Goal: Task Accomplishment & Management: Use online tool/utility

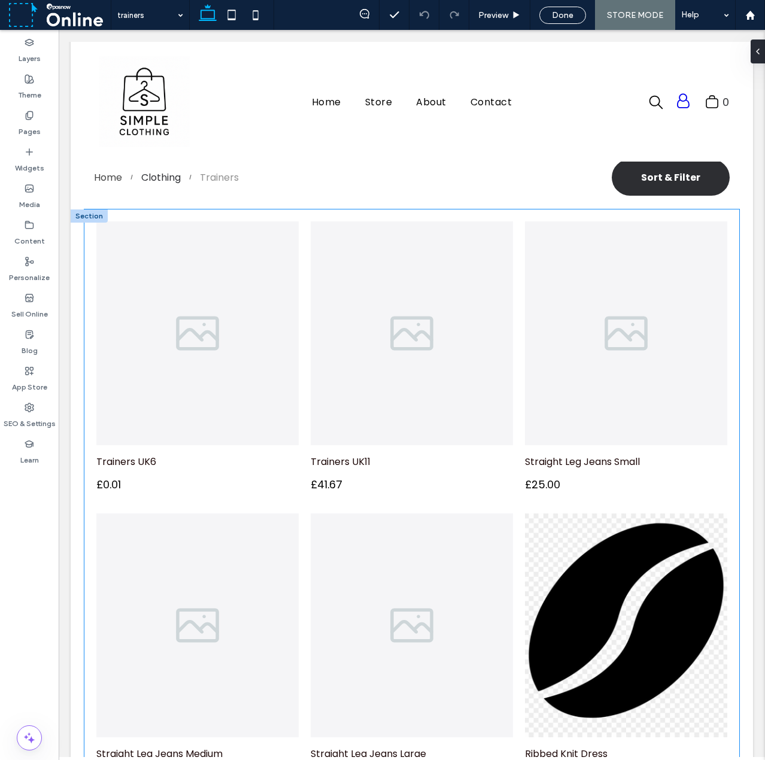
scroll to position [479, 0]
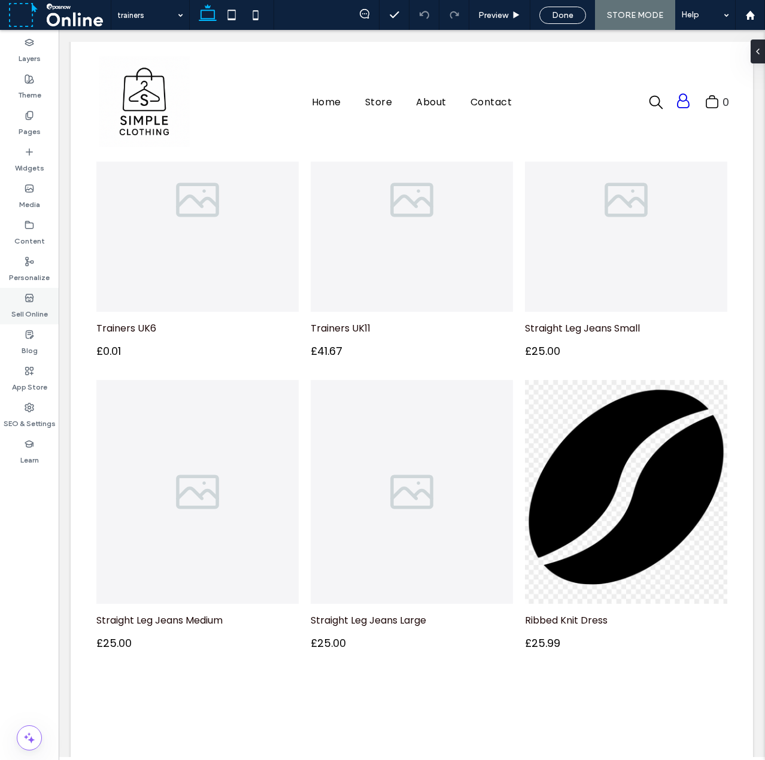
click at [29, 309] on label "Sell Online" at bounding box center [29, 311] width 37 height 17
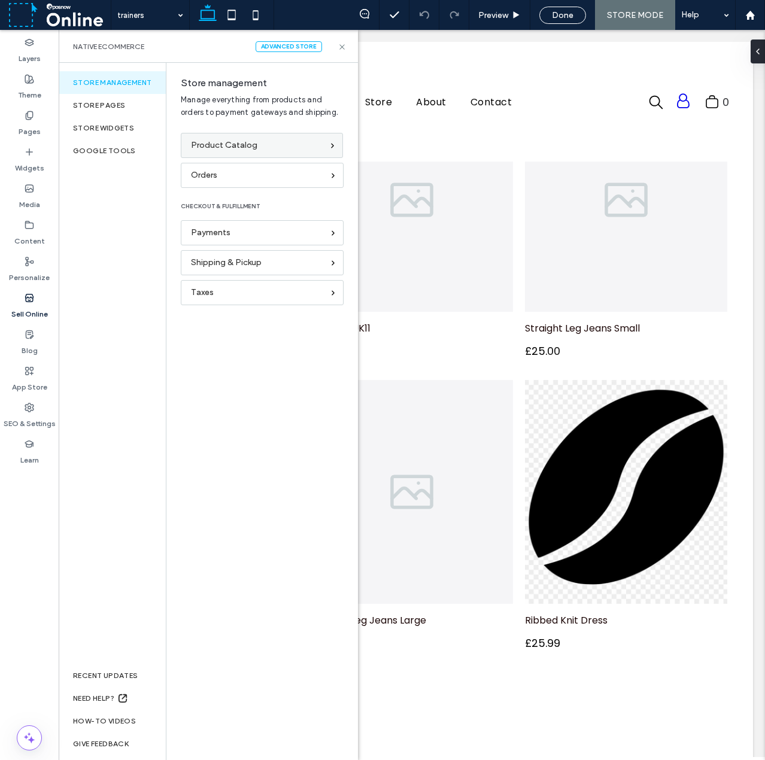
click at [249, 144] on span "Product Catalog" at bounding box center [224, 145] width 66 height 13
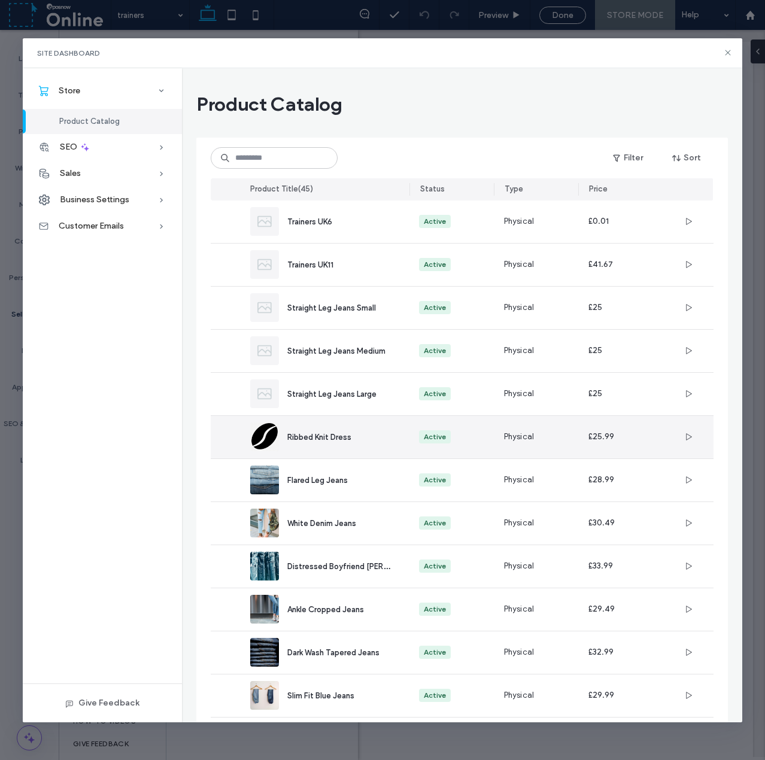
click at [357, 439] on div "Ribbed Knit Dress" at bounding box center [338, 437] width 103 height 13
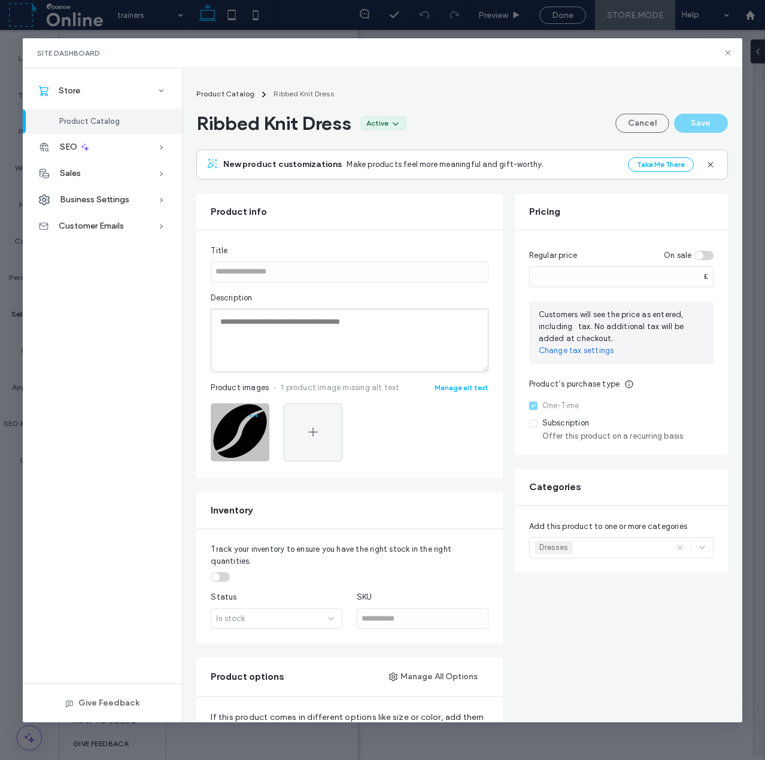
click at [251, 425] on span "button" at bounding box center [253, 415] width 19 height 19
click at [208, 494] on span "Delete Image" at bounding box center [204, 493] width 48 height 12
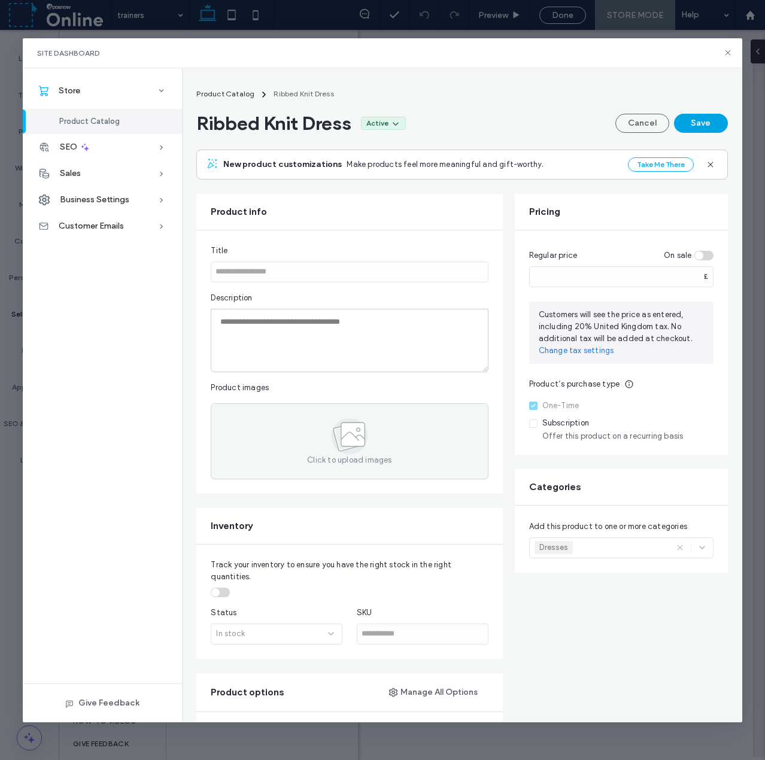
click at [704, 115] on button "Save" at bounding box center [701, 123] width 54 height 19
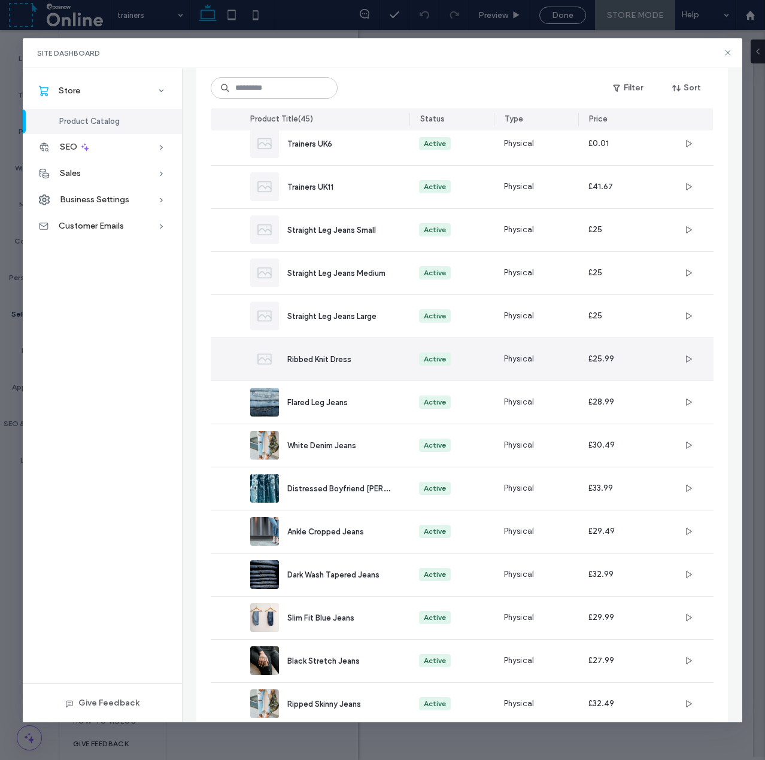
scroll to position [0, 0]
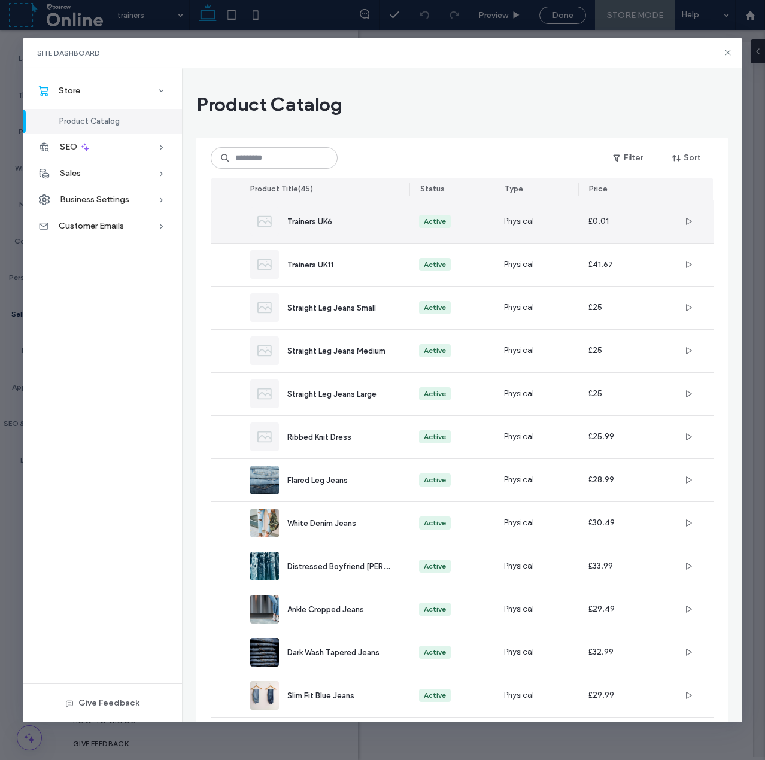
click at [265, 225] on img at bounding box center [264, 221] width 29 height 29
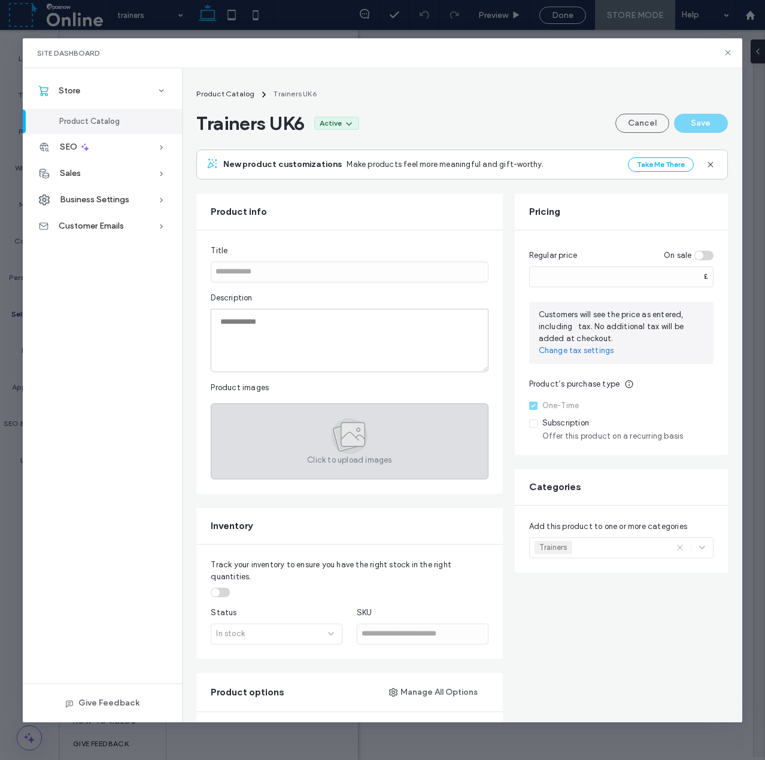
click at [296, 439] on div "Click to upload images" at bounding box center [349, 441] width 277 height 76
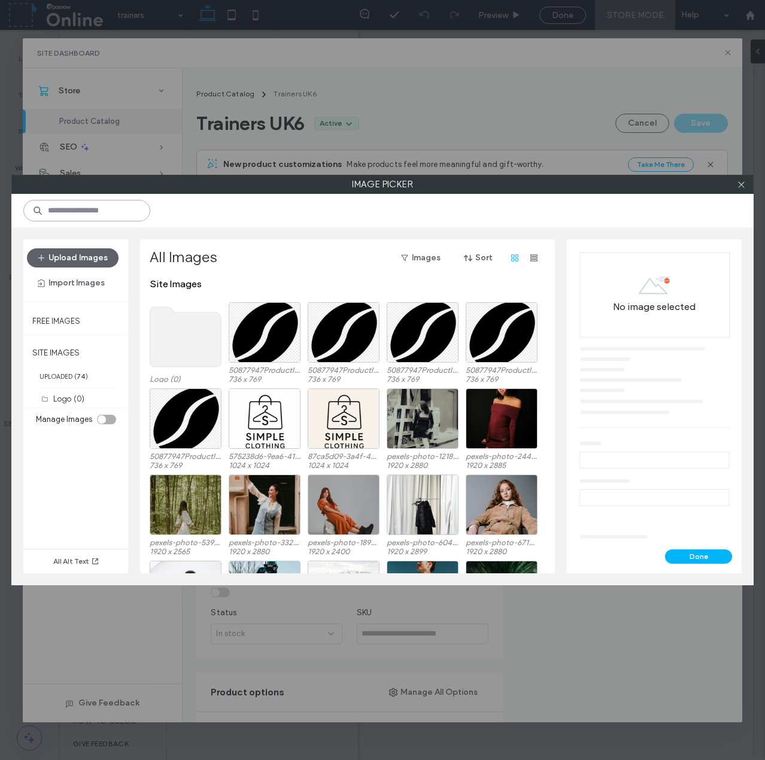
click at [96, 210] on input at bounding box center [86, 211] width 127 height 22
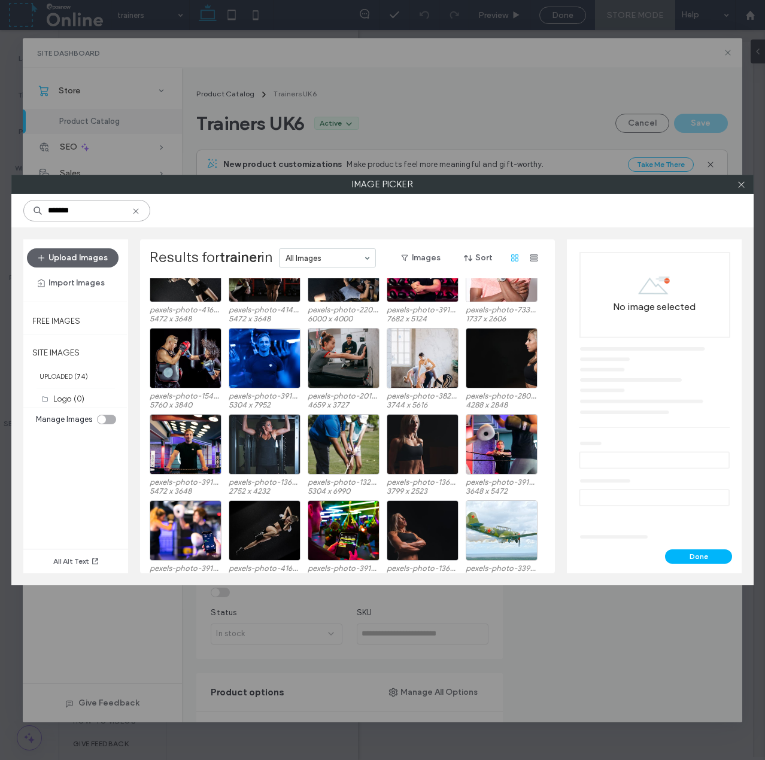
scroll to position [74, 0]
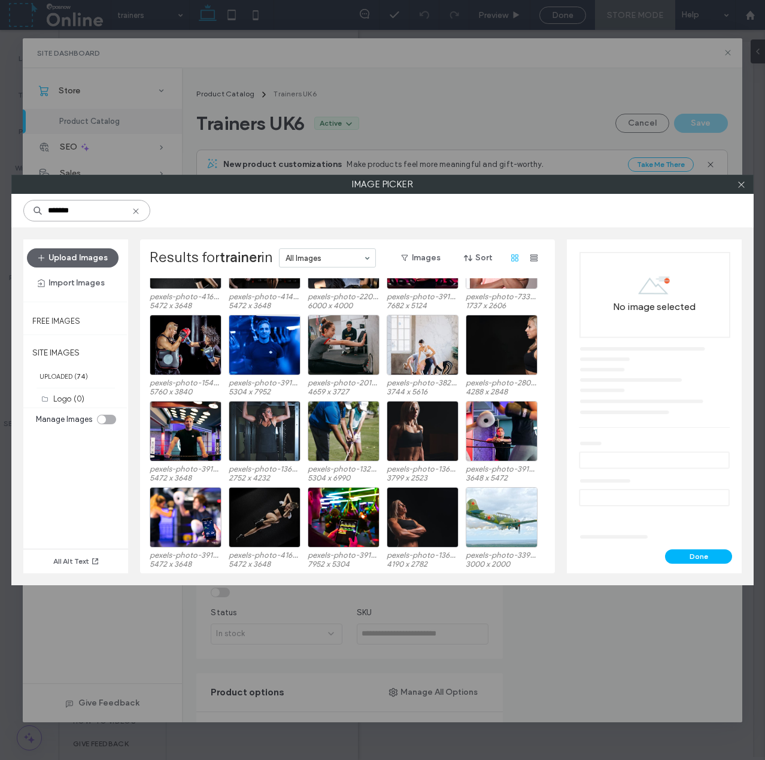
drag, startPoint x: 91, startPoint y: 213, endPoint x: -1, endPoint y: 211, distance: 91.6
click at [0, 211] on html ".wqwq-1{fill:#231f20;} .cls-1q, .cls-2q { fill-rule: evenodd; } .cls-2q { fill:…" at bounding box center [382, 380] width 765 height 760
type input "*******"
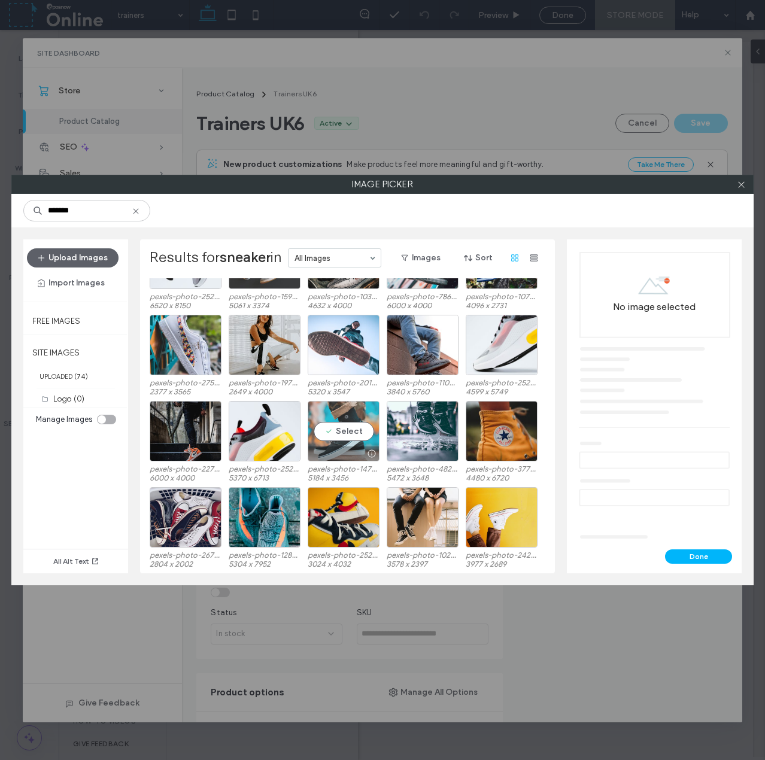
click at [343, 433] on div "Select" at bounding box center [344, 431] width 72 height 60
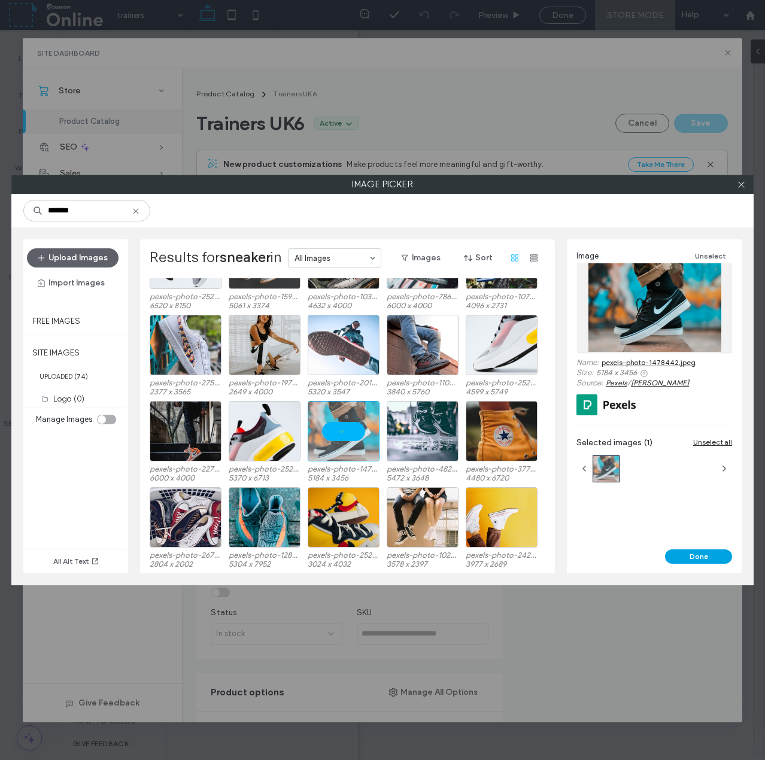
click at [691, 558] on button "Done" at bounding box center [698, 556] width 67 height 14
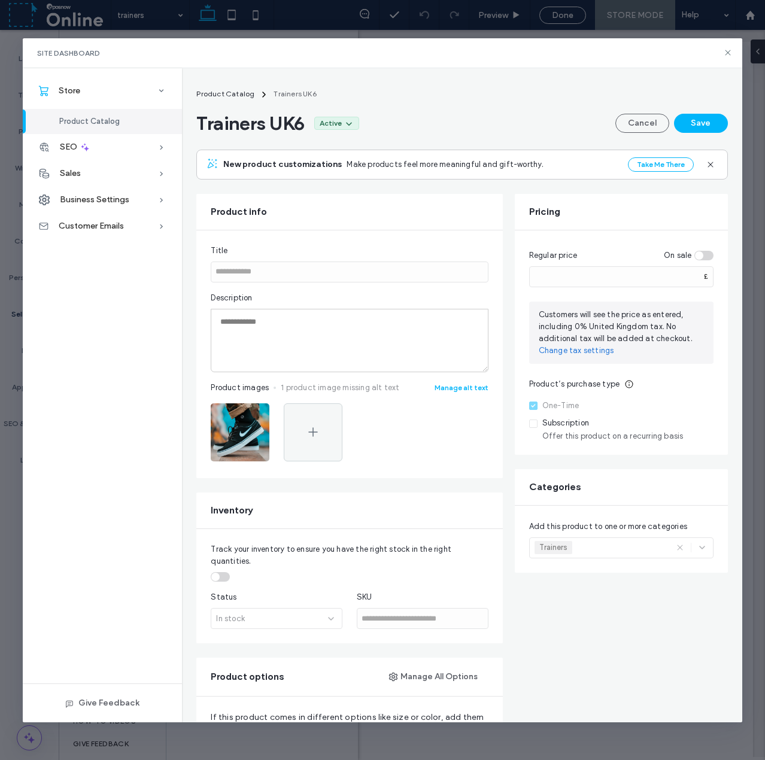
click at [685, 120] on button "Save" at bounding box center [701, 123] width 54 height 19
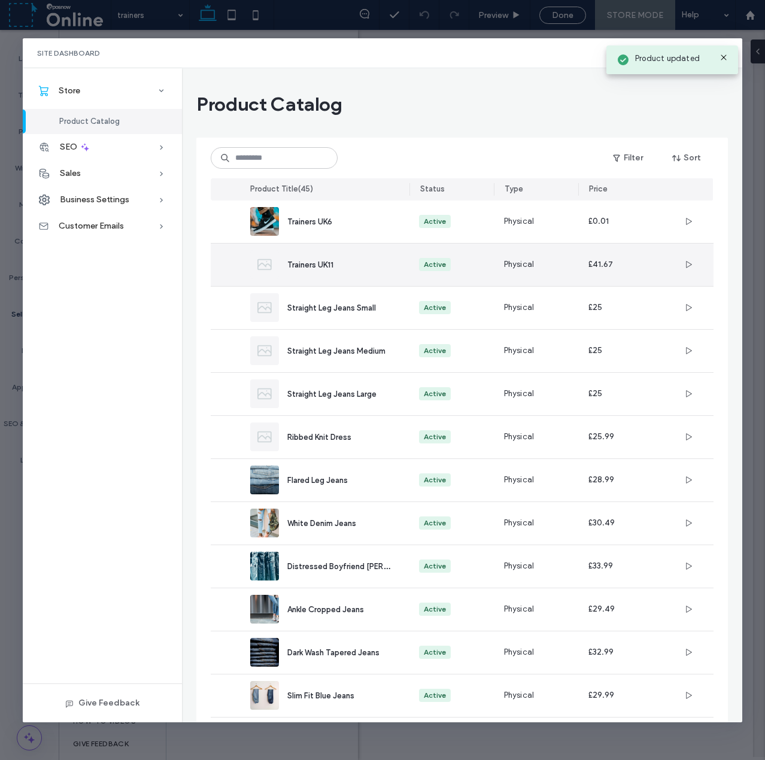
click at [322, 268] on span "Trainers UK11" at bounding box center [310, 264] width 46 height 9
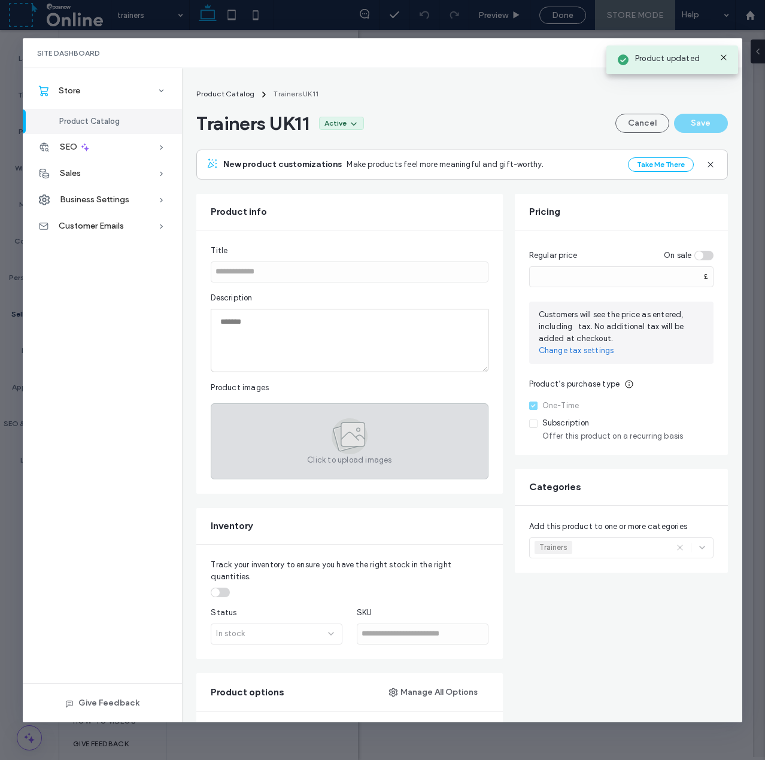
click at [291, 464] on div "Click to upload images" at bounding box center [349, 441] width 277 height 76
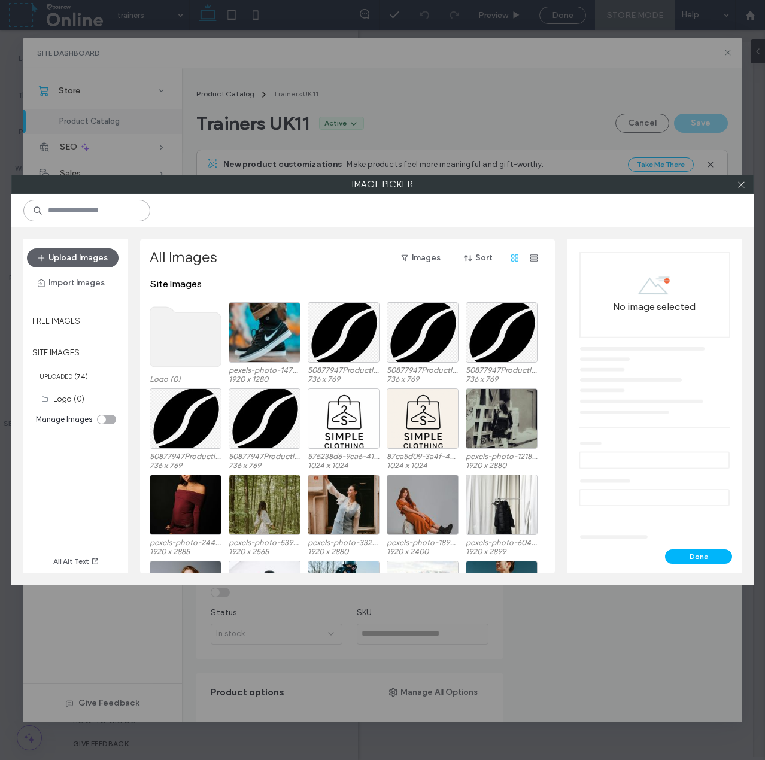
click at [53, 213] on input at bounding box center [86, 211] width 127 height 22
type input "*******"
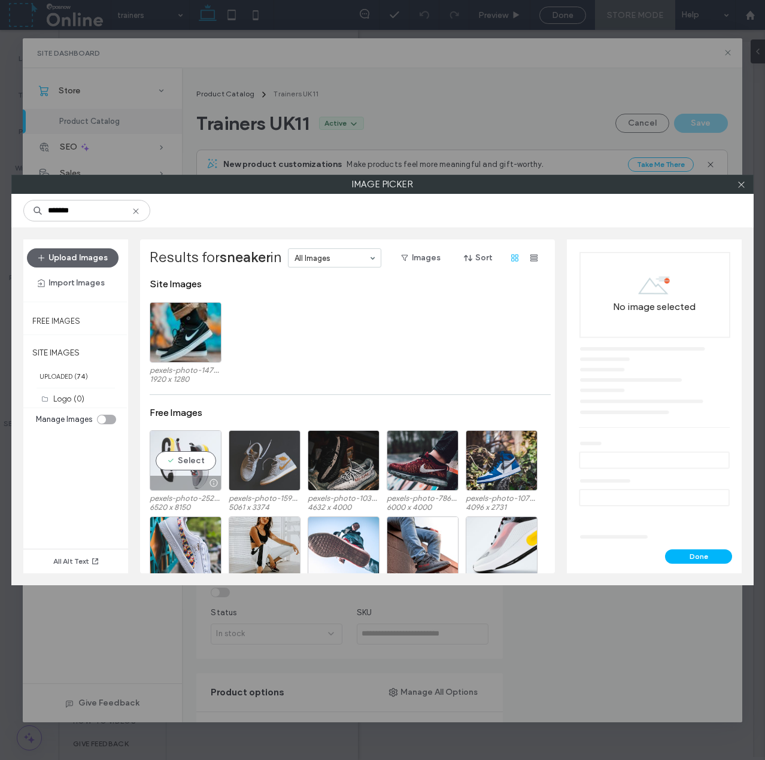
click at [195, 463] on div "Select" at bounding box center [186, 460] width 72 height 60
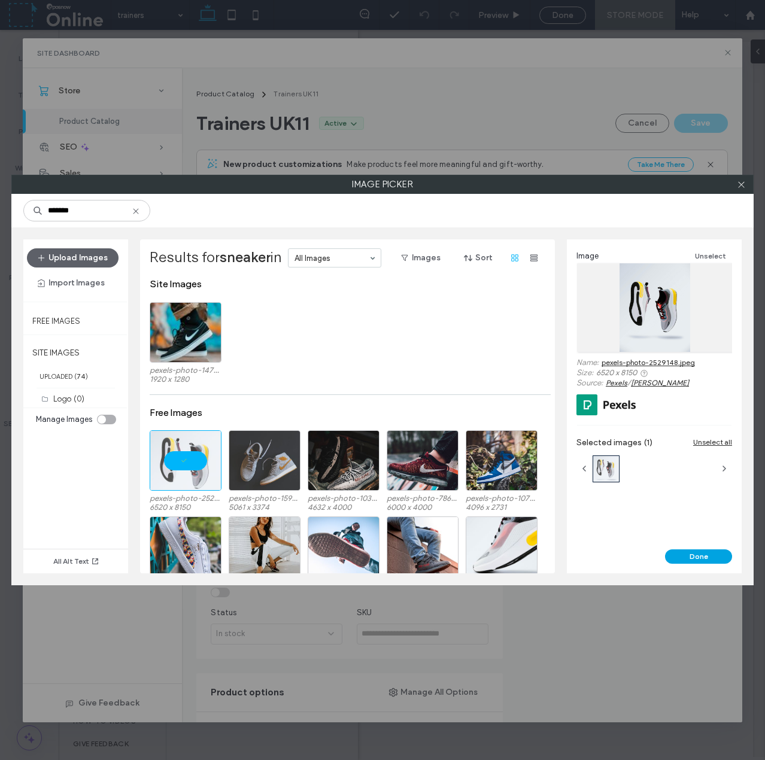
click at [693, 551] on button "Done" at bounding box center [698, 556] width 67 height 14
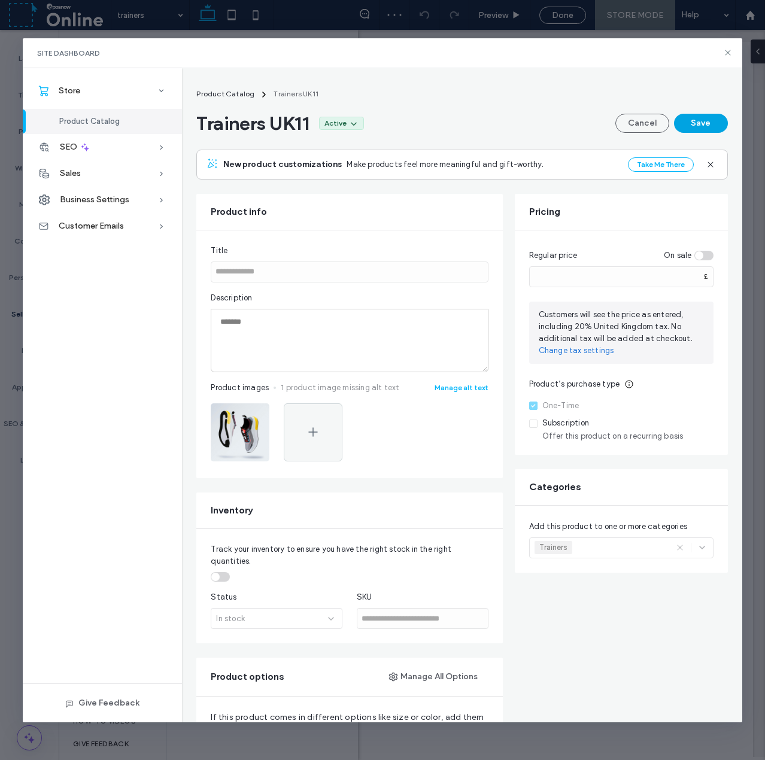
click at [700, 126] on button "Save" at bounding box center [701, 123] width 54 height 19
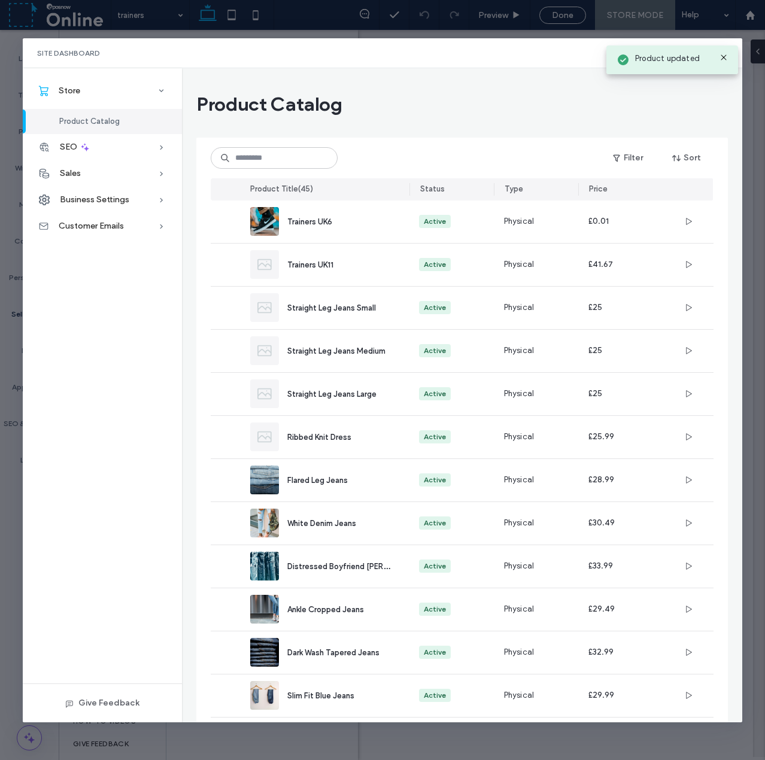
click at [731, 51] on div "Product updated" at bounding box center [672, 59] width 132 height 29
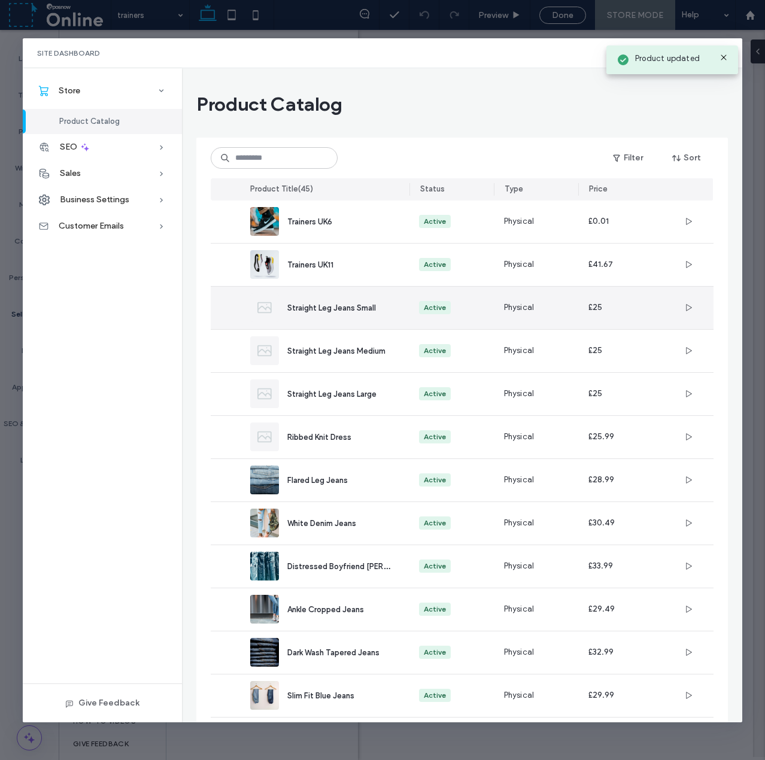
click at [330, 306] on span "Straight Leg Jeans Small" at bounding box center [331, 307] width 89 height 9
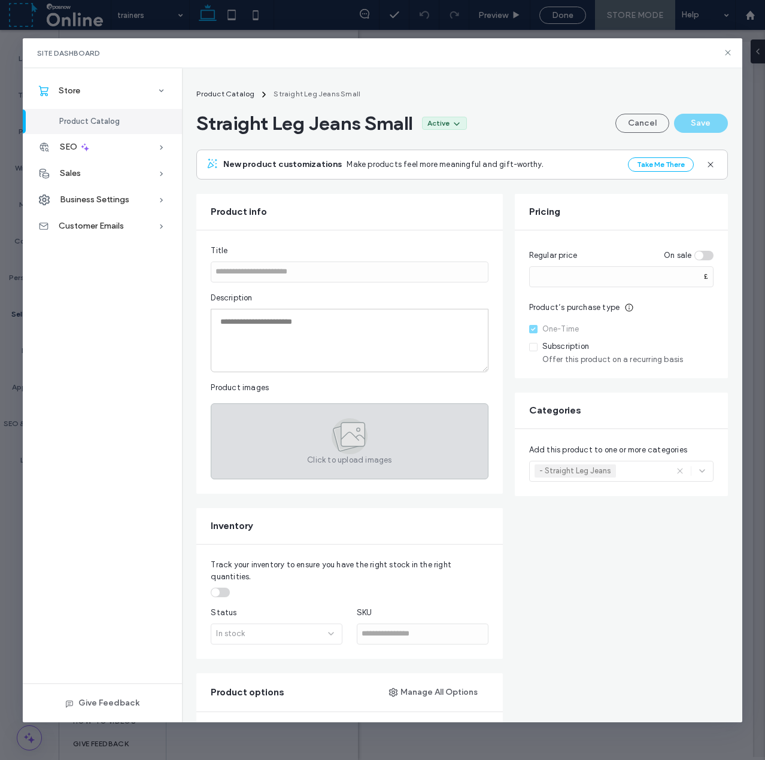
click at [268, 429] on div "Click to upload images" at bounding box center [349, 441] width 277 height 76
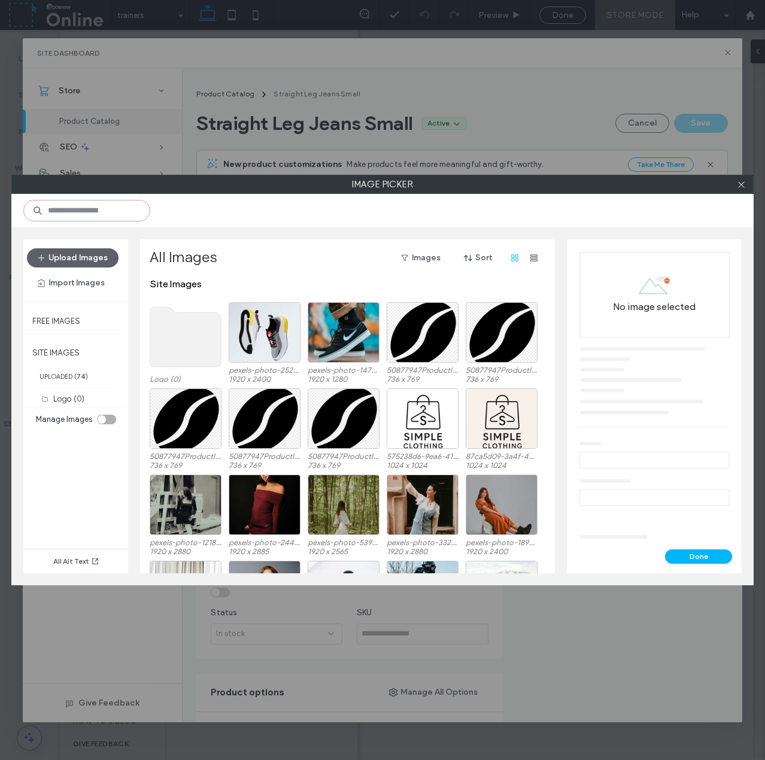
click at [84, 213] on input at bounding box center [86, 211] width 127 height 22
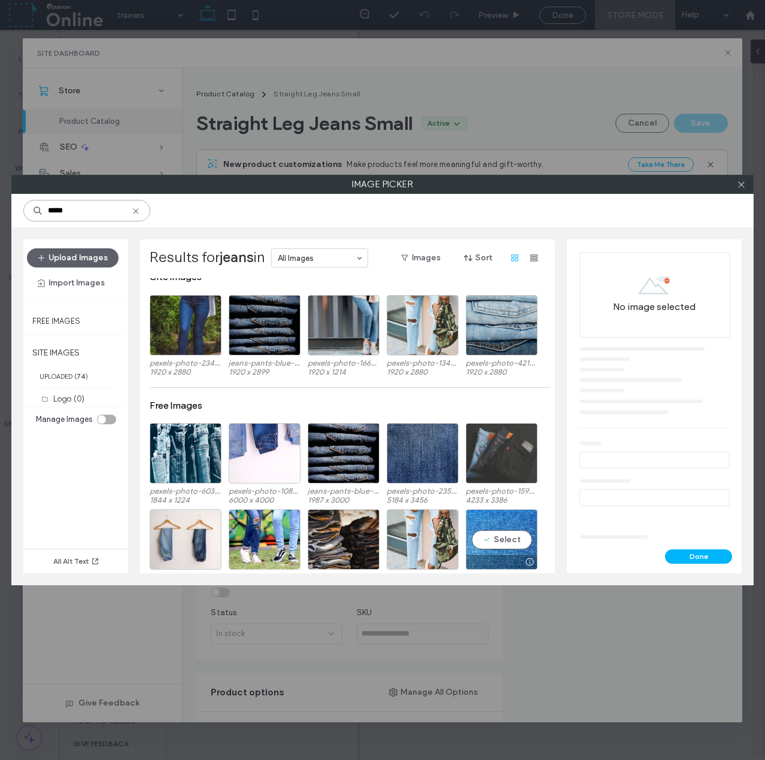
scroll to position [0, 0]
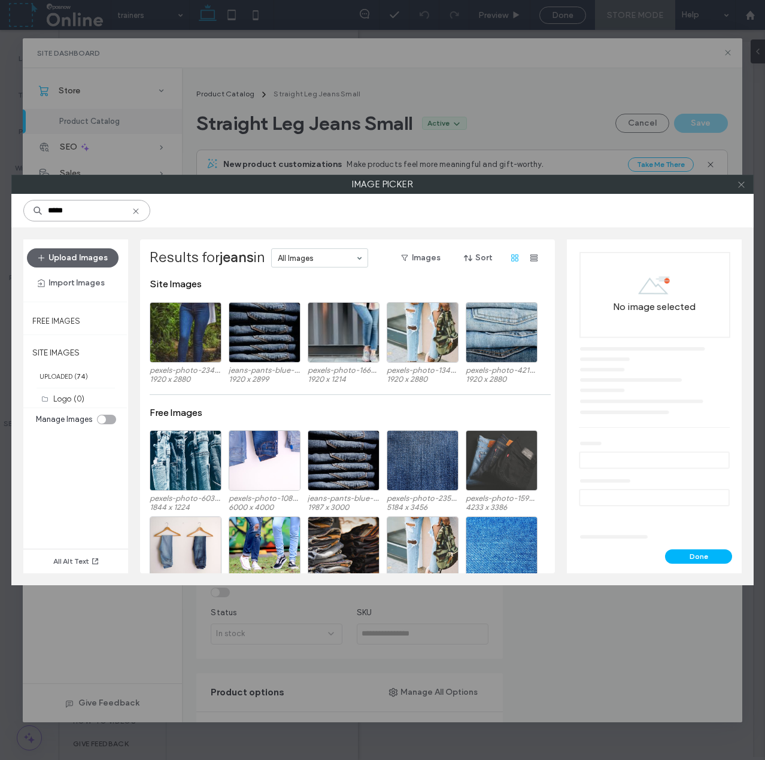
type input "*****"
click at [739, 186] on icon at bounding box center [741, 184] width 9 height 9
